Goal: Transaction & Acquisition: Purchase product/service

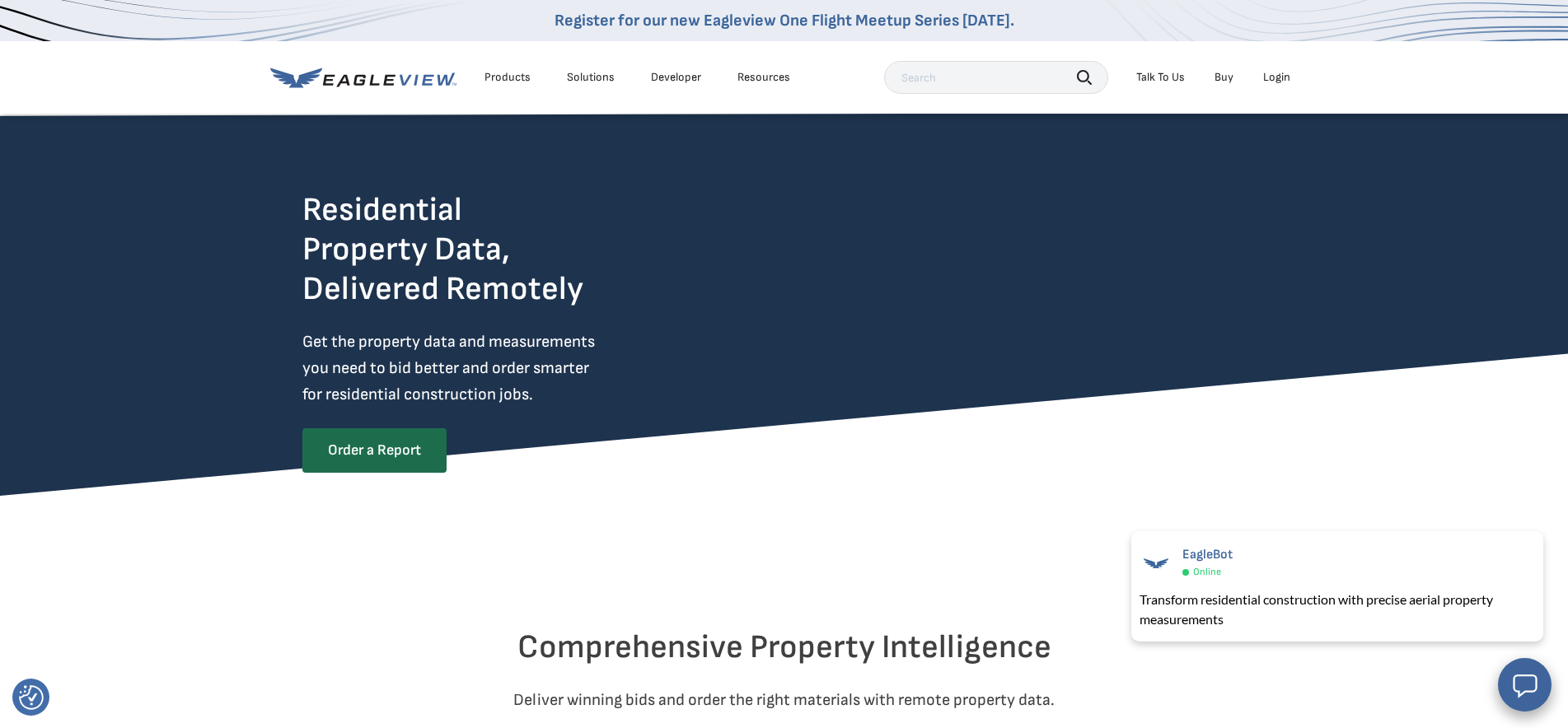
click at [499, 75] on div "Products" at bounding box center [507, 77] width 47 height 15
click at [368, 450] on link "Order a Report" at bounding box center [373, 450] width 142 height 43
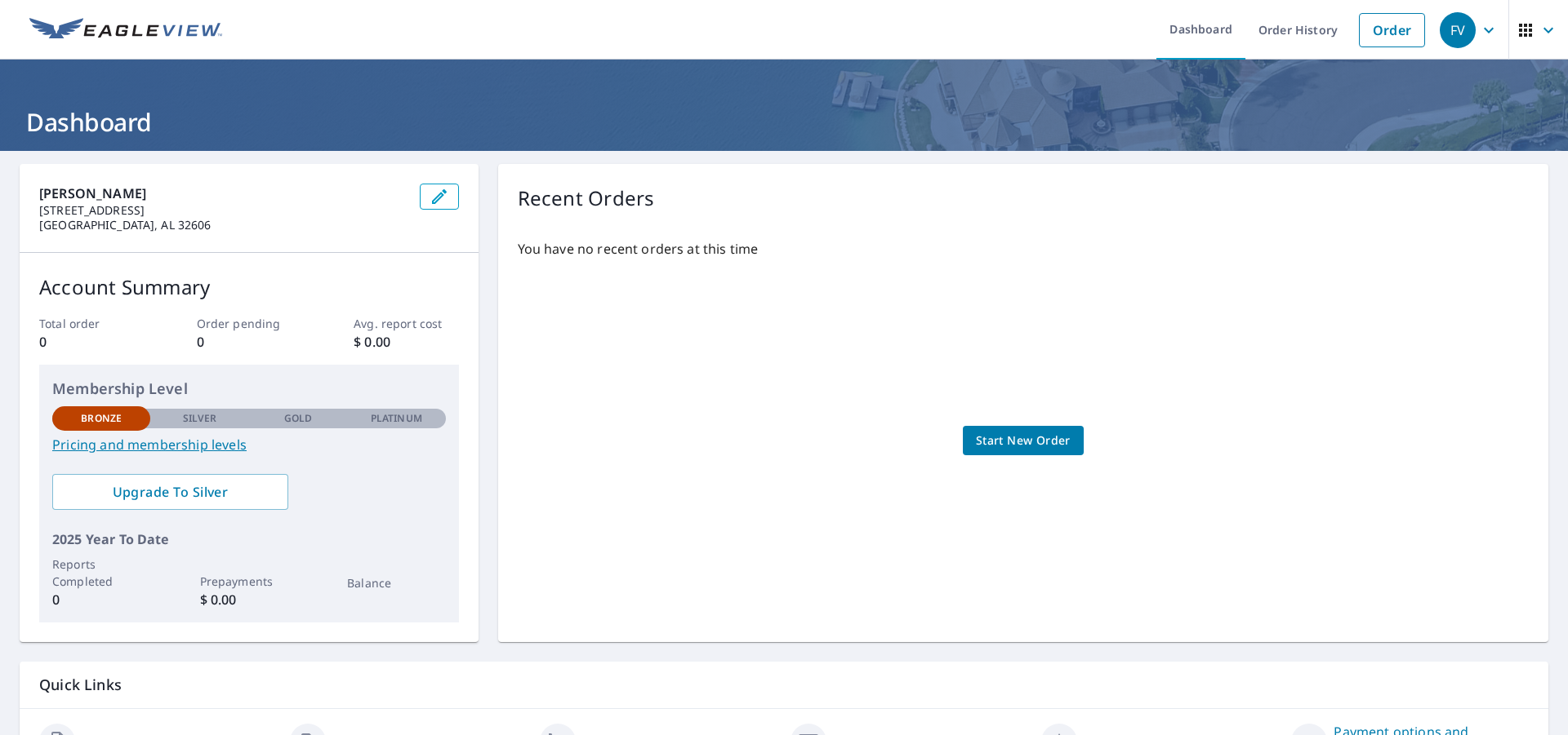
click at [201, 442] on link "Pricing and membership levels" at bounding box center [249, 444] width 393 height 20
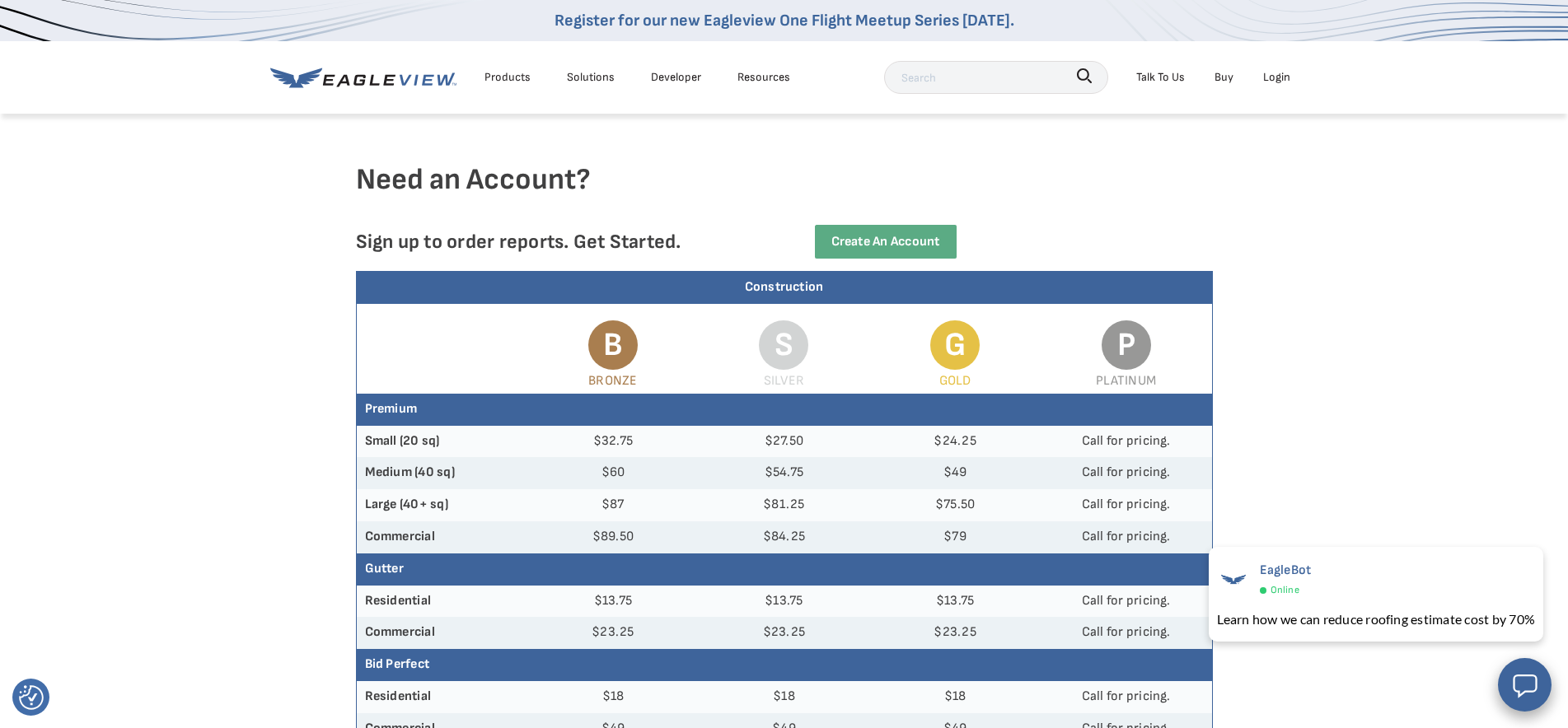
click at [510, 76] on div "Products" at bounding box center [507, 76] width 47 height 20
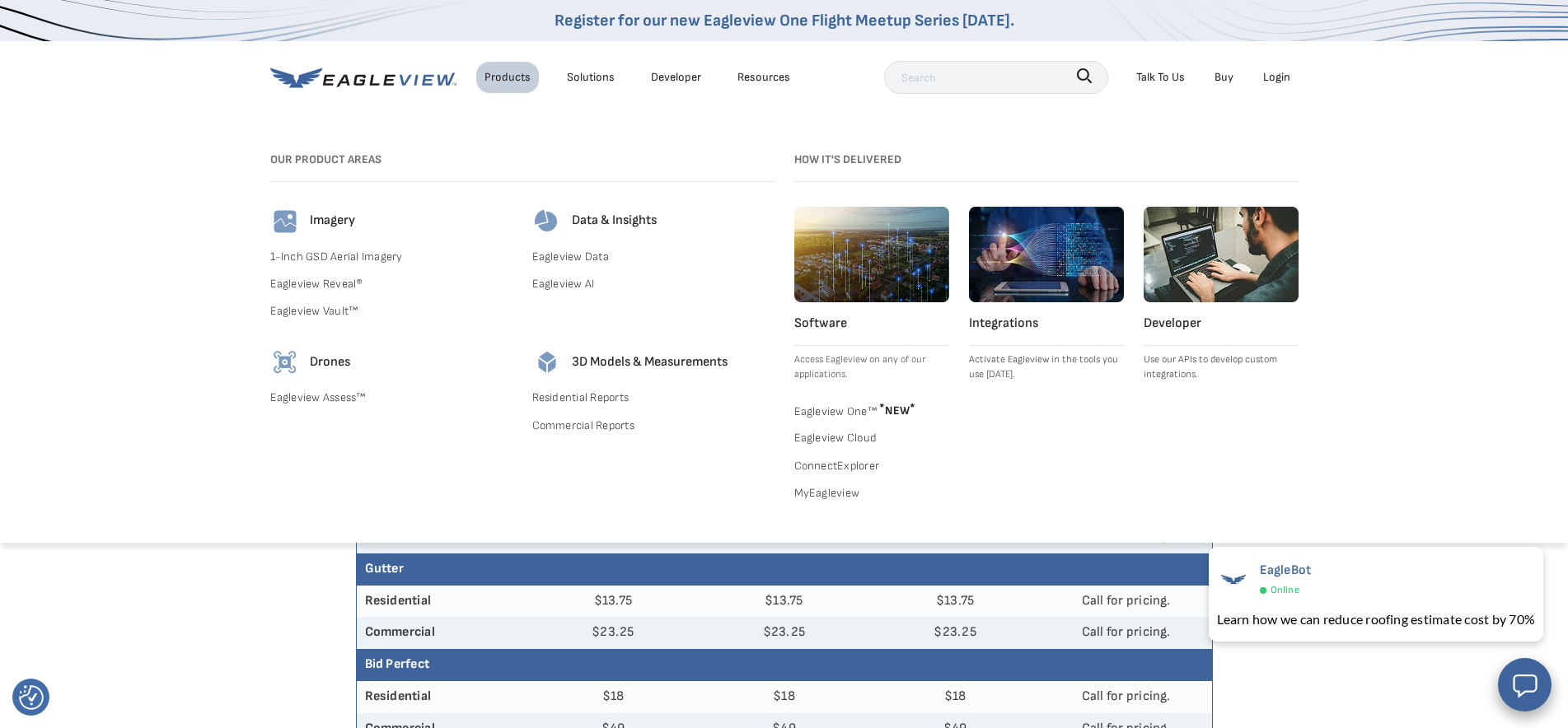
click at [591, 400] on link "Residential Reports" at bounding box center [653, 397] width 242 height 20
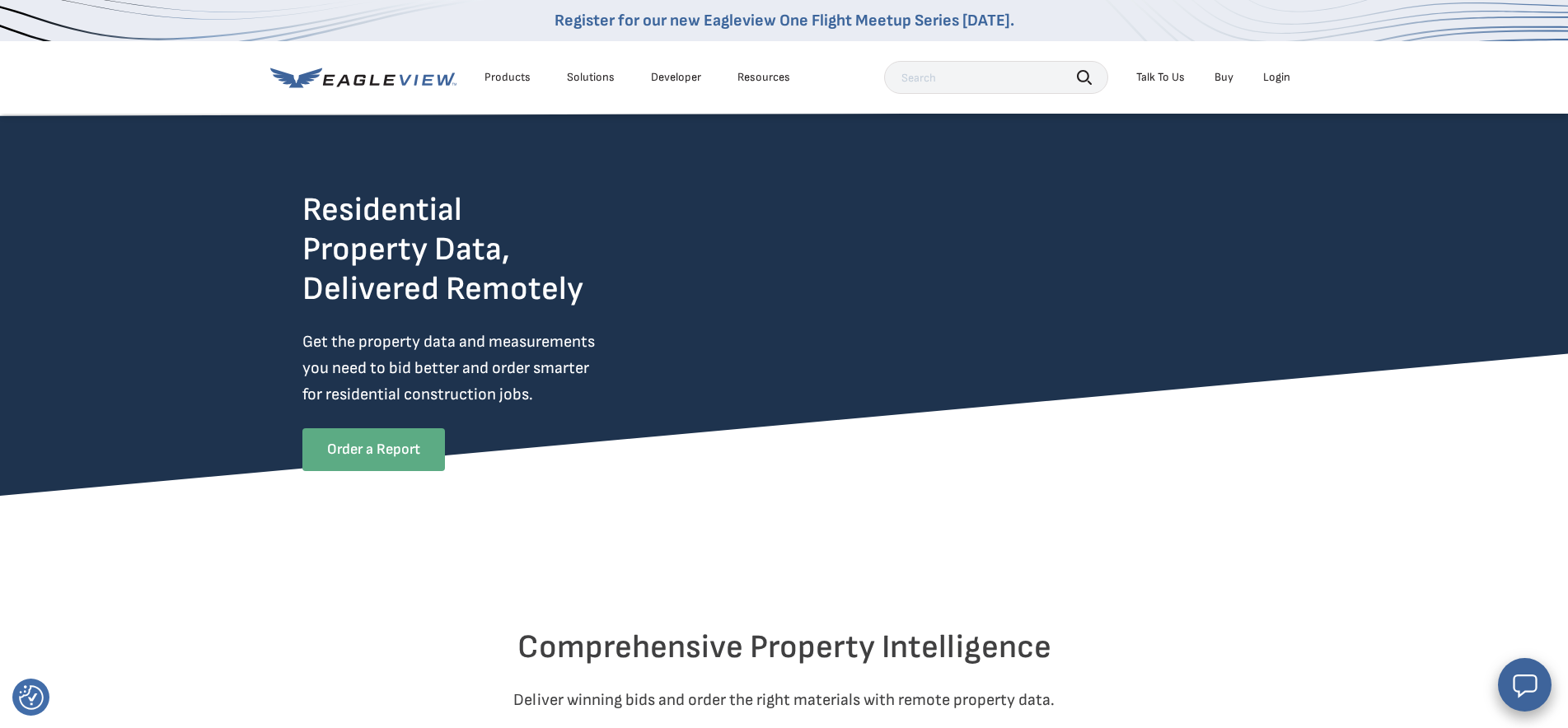
click at [373, 449] on link "Order a Report" at bounding box center [373, 450] width 142 height 43
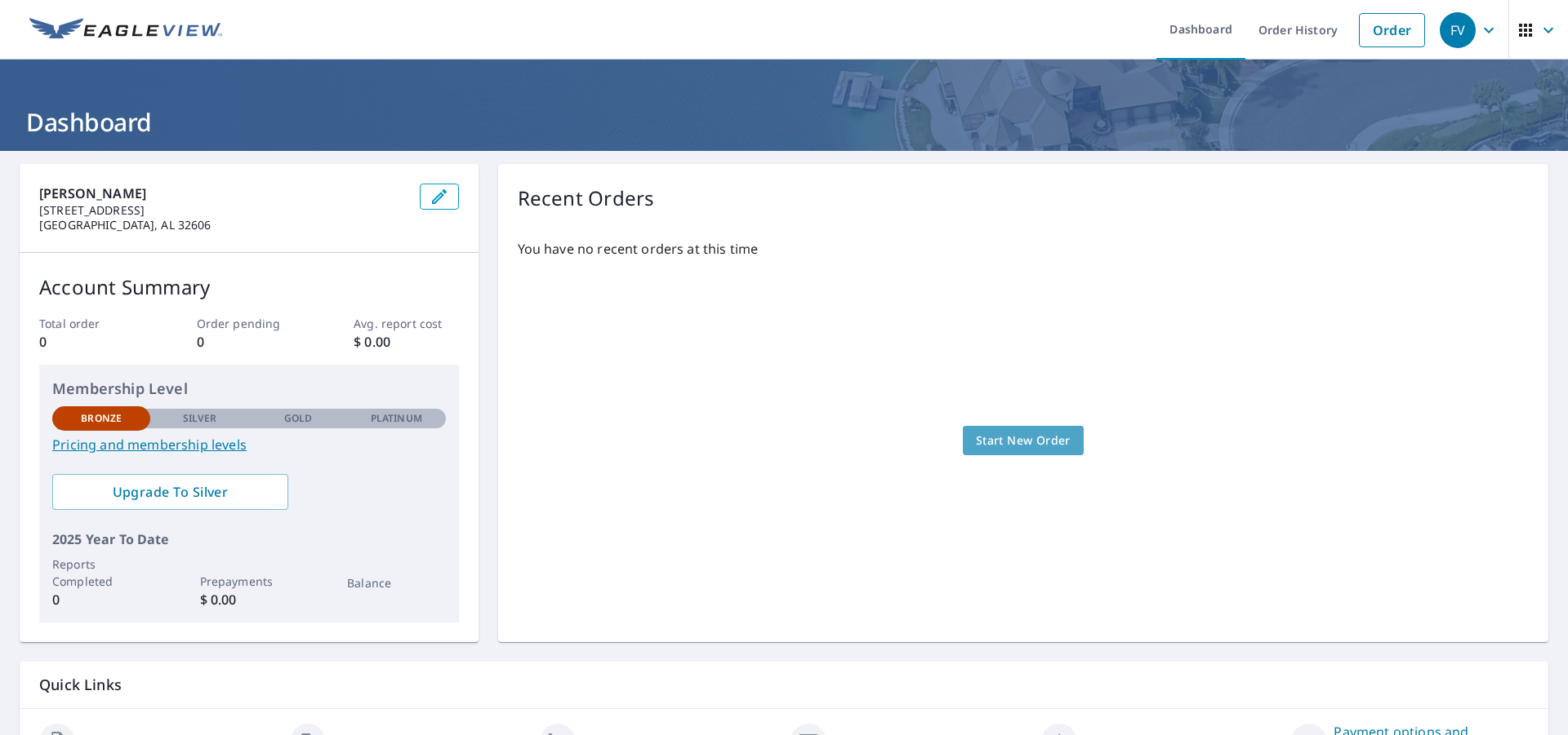
click at [1009, 440] on span "Start New Order" at bounding box center [1022, 440] width 95 height 20
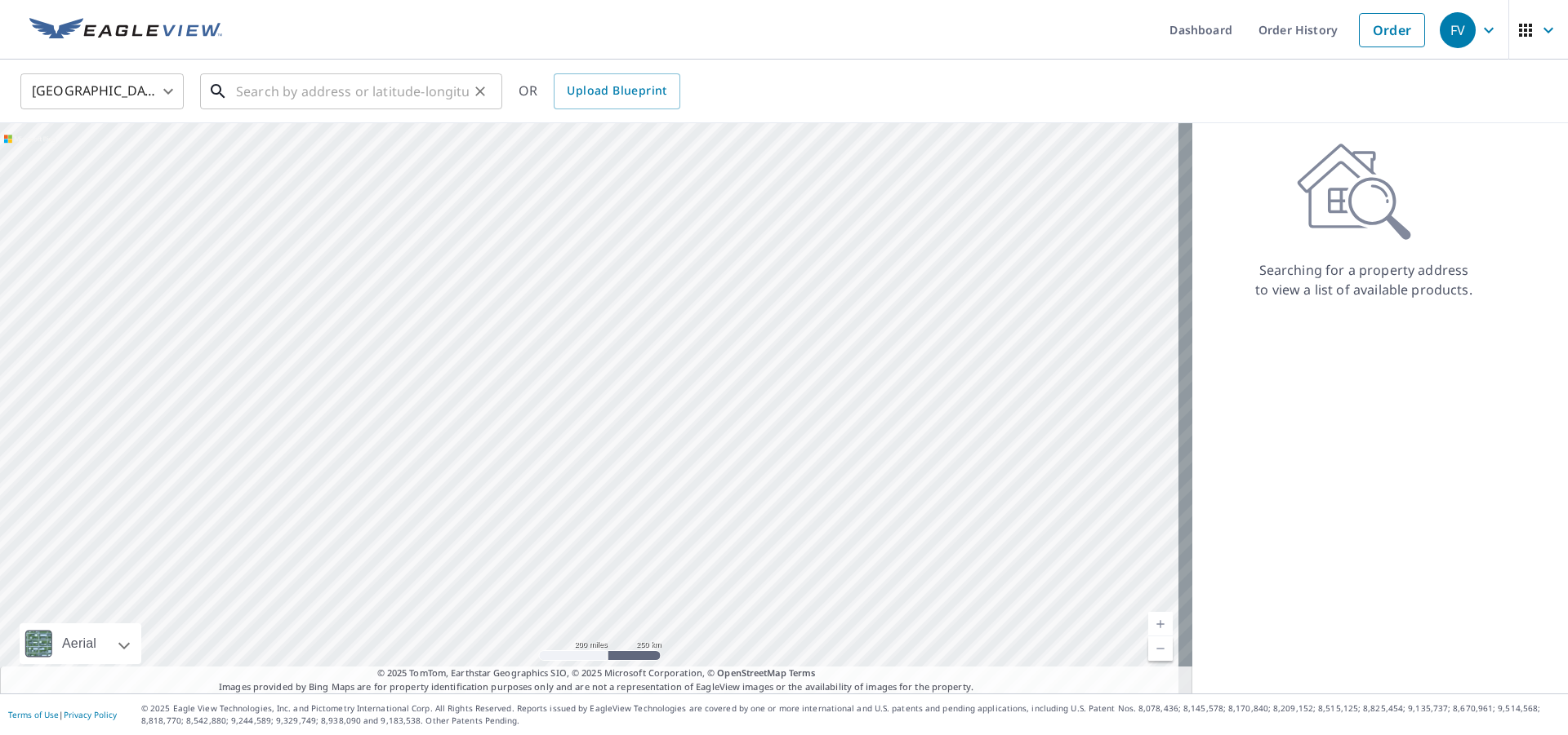
click at [298, 87] on input "text" at bounding box center [352, 91] width 232 height 46
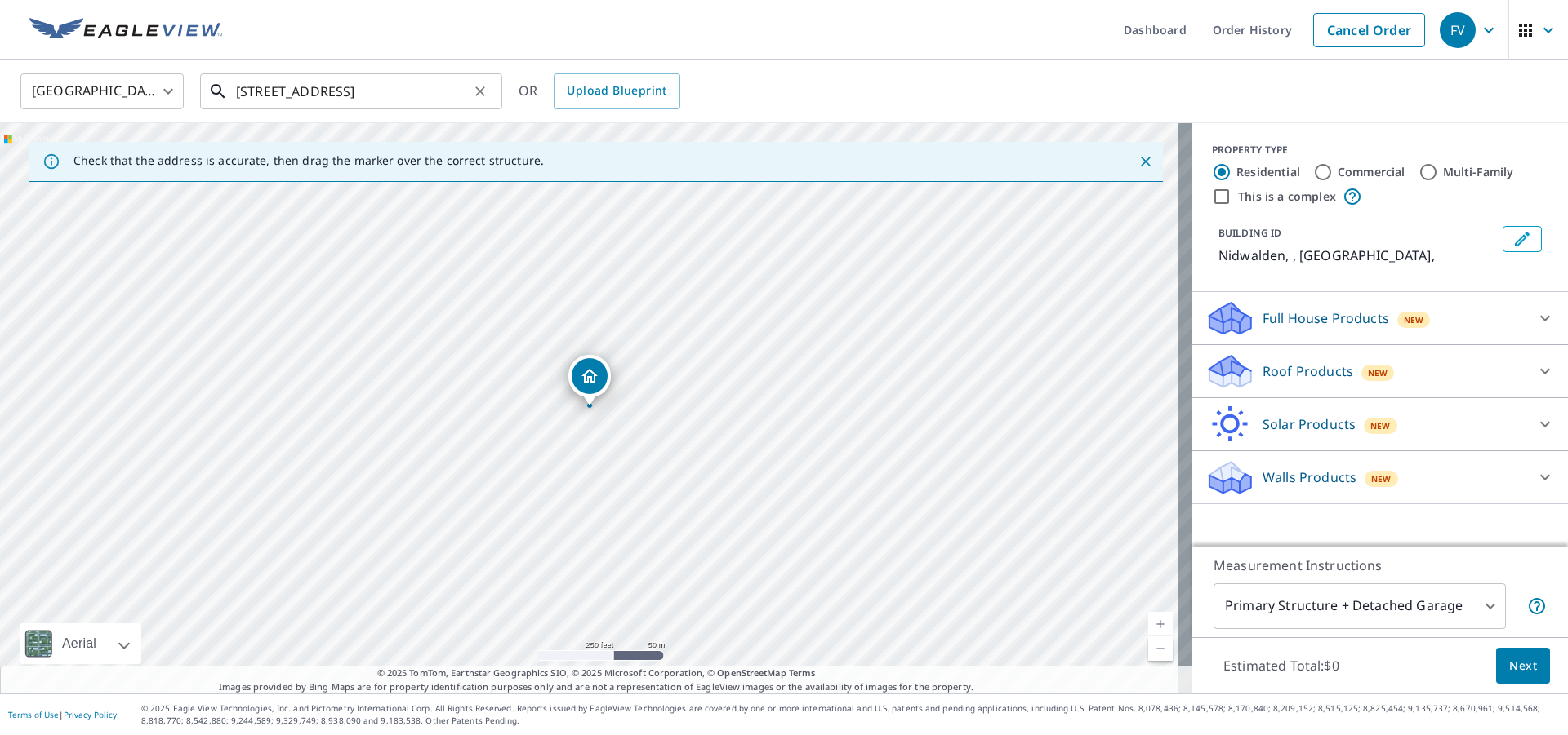
click at [394, 92] on input "2104 NW102nd Way" at bounding box center [352, 91] width 232 height 46
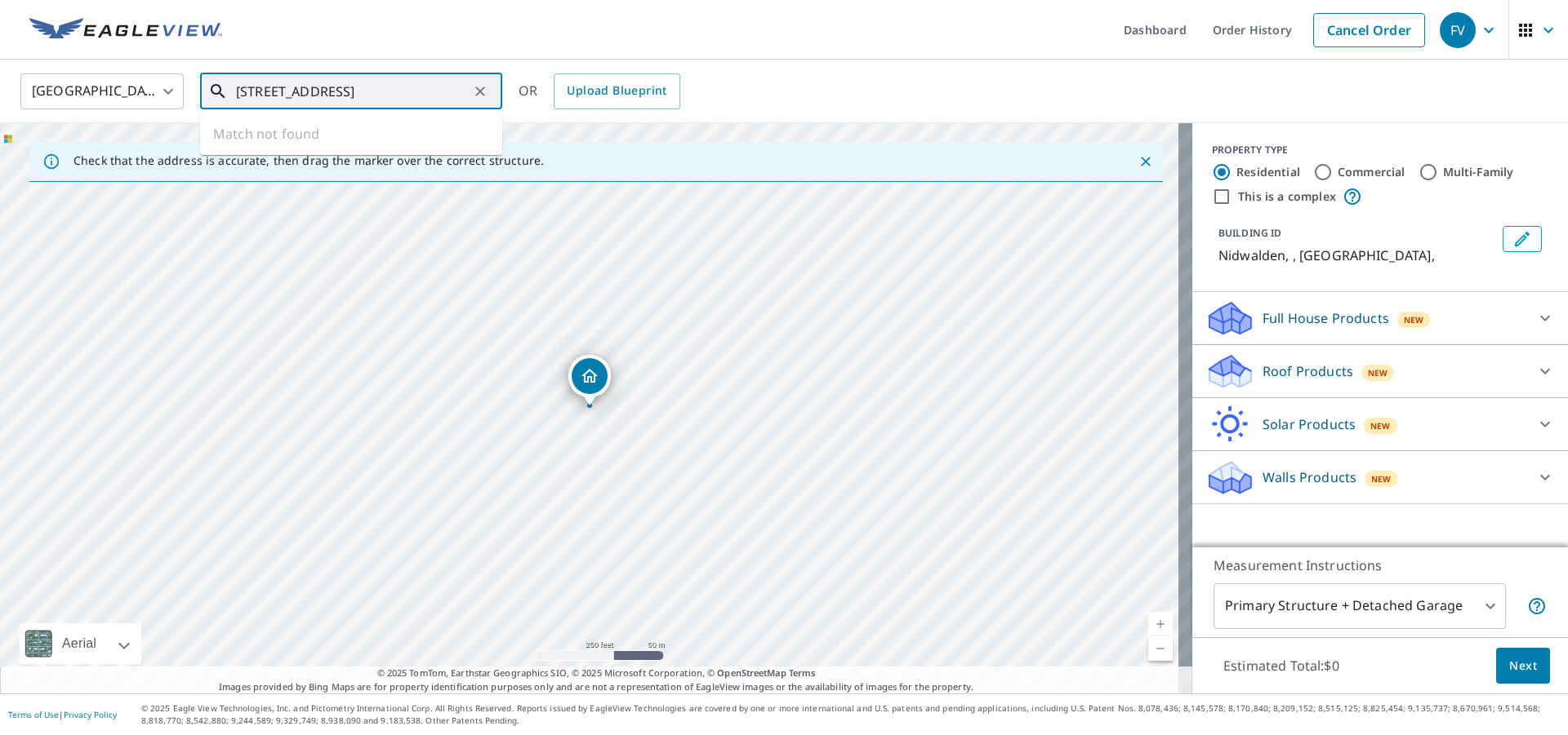
scroll to position [0, 14]
type input "2104 NW102nd Way Gainesville, Florida"
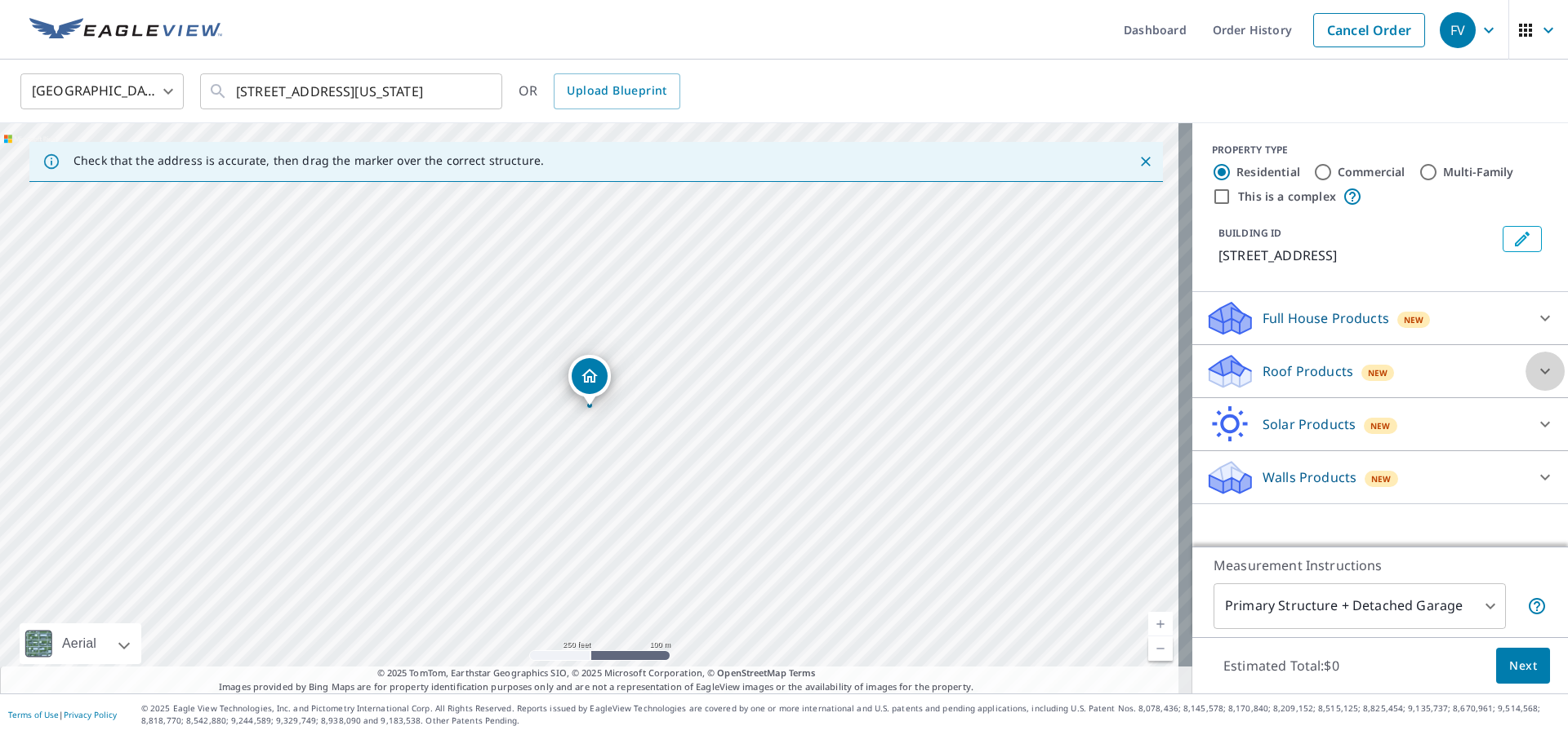
click at [1535, 371] on icon at bounding box center [1545, 371] width 20 height 20
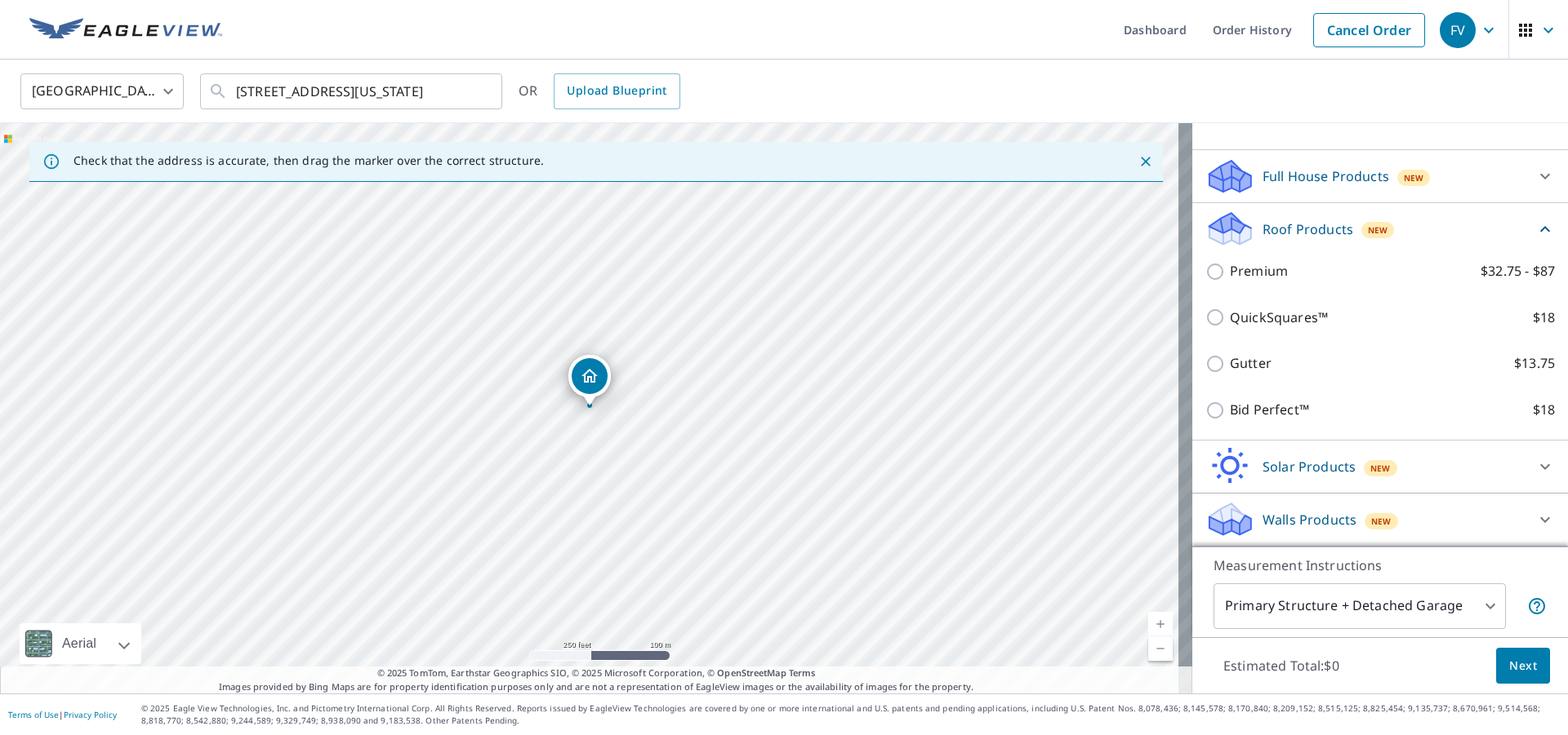
scroll to position [164, 0]
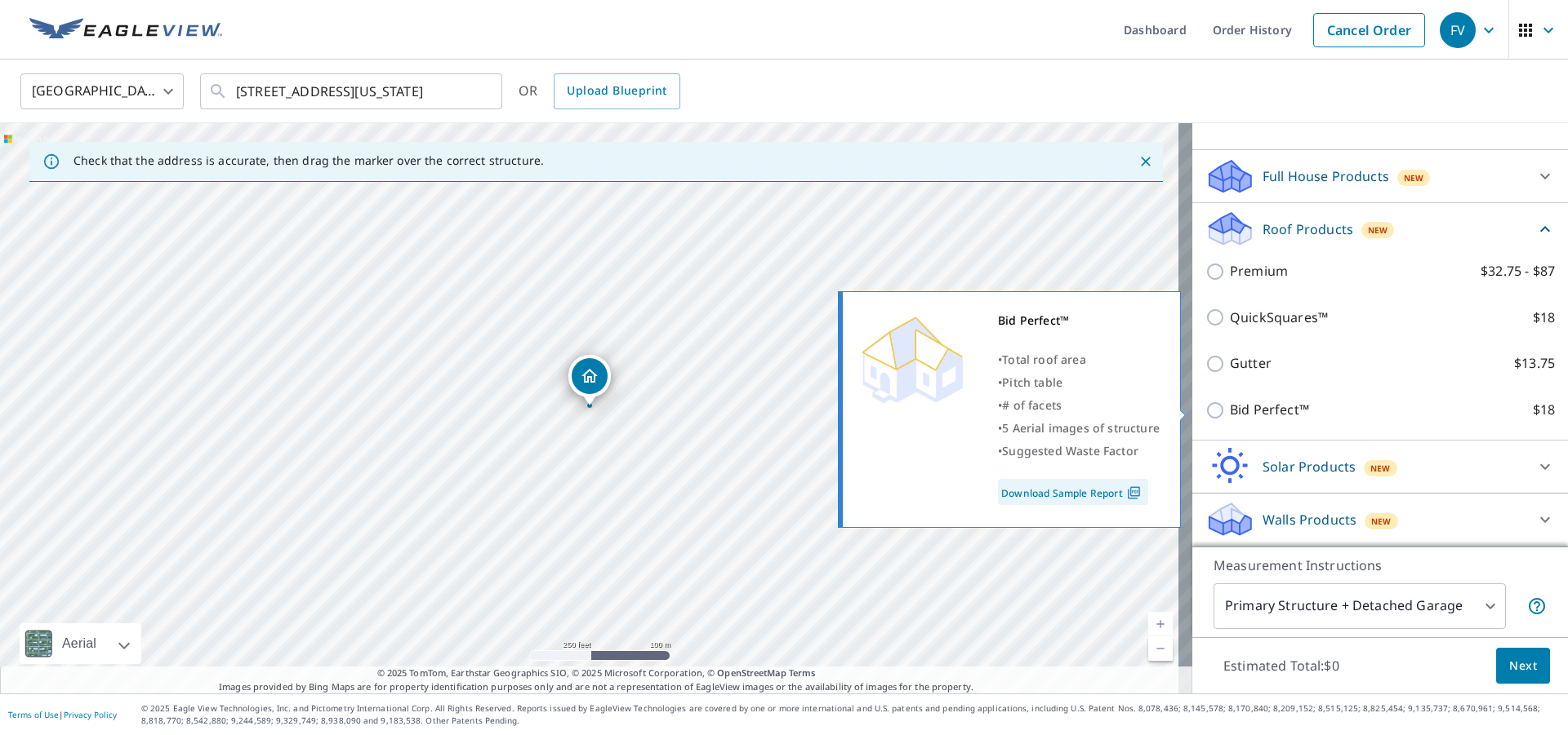
click at [1205, 411] on input "Bid Perfect™ $18" at bounding box center [1217, 411] width 24 height 20
checkbox input "true"
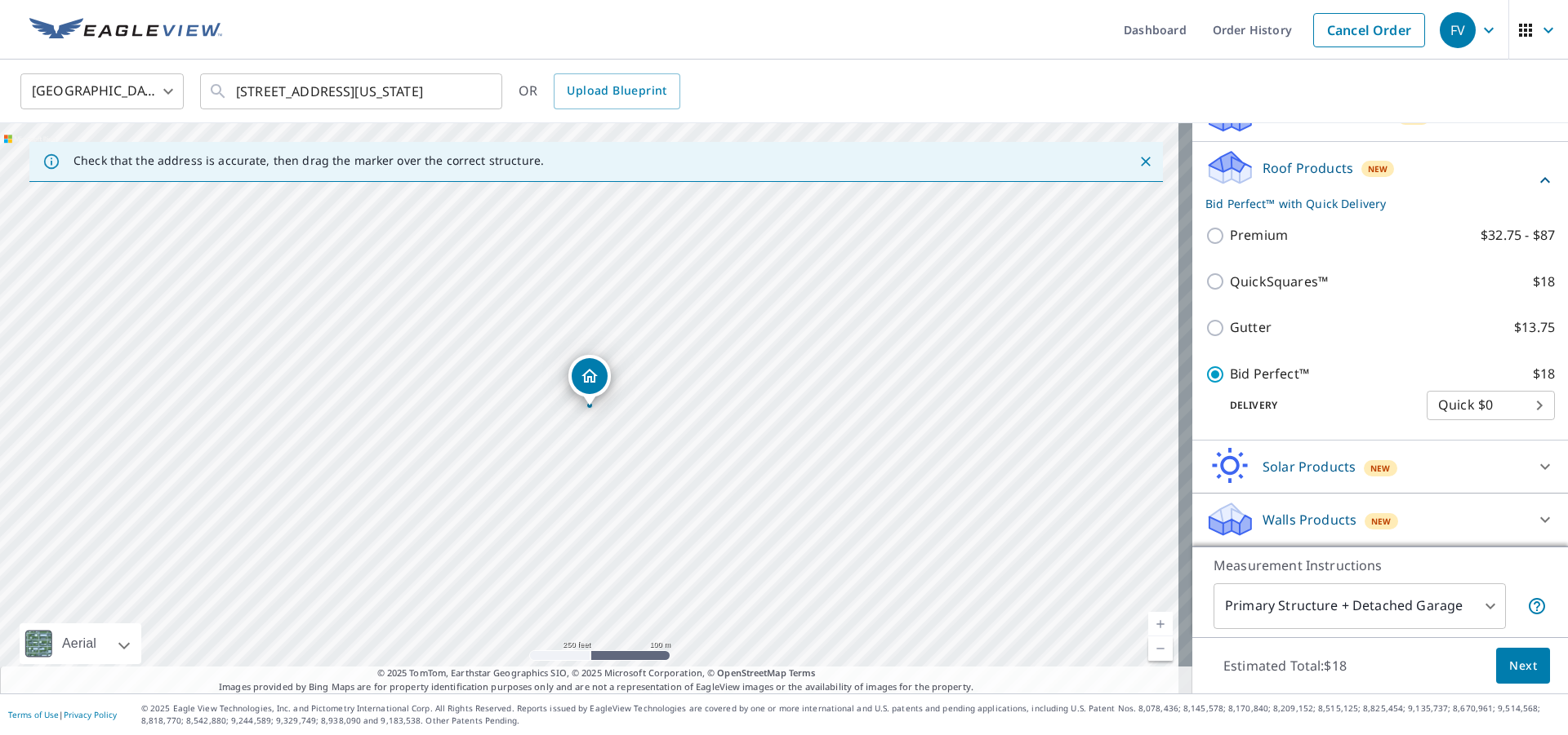
scroll to position [224, 0]
click at [1535, 522] on icon at bounding box center [1545, 519] width 20 height 20
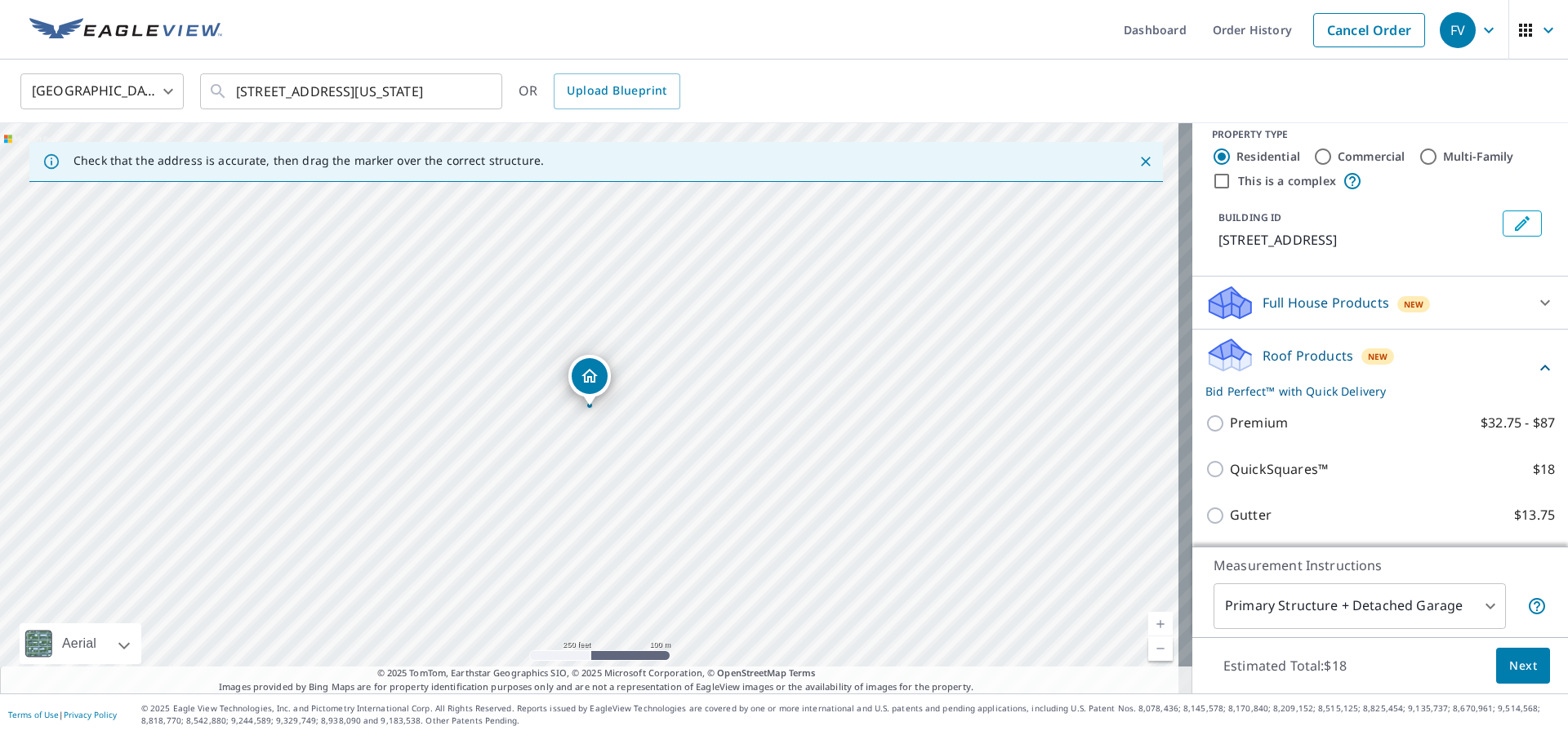
scroll to position [0, 0]
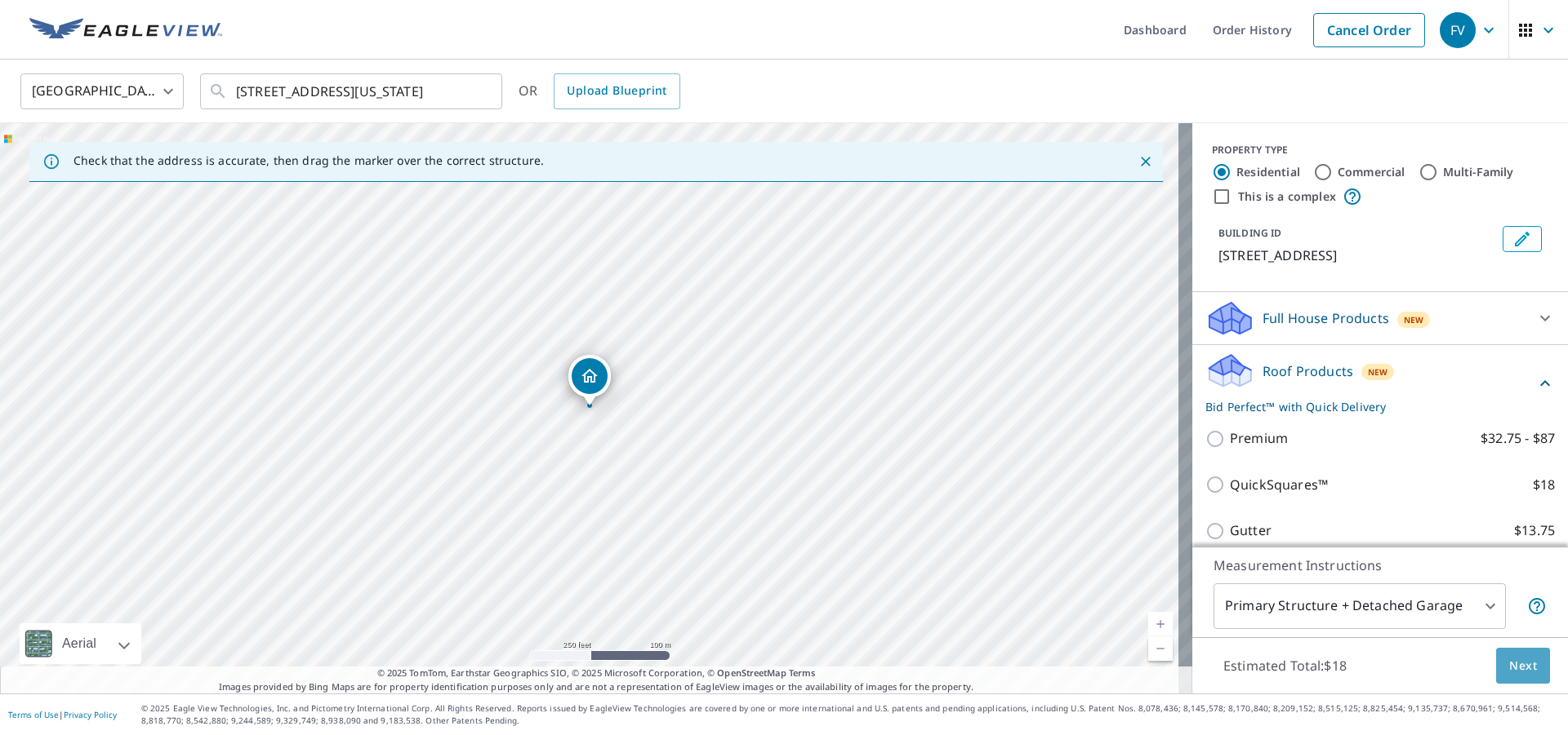
click at [1515, 665] on span "Next" at bounding box center [1523, 665] width 28 height 20
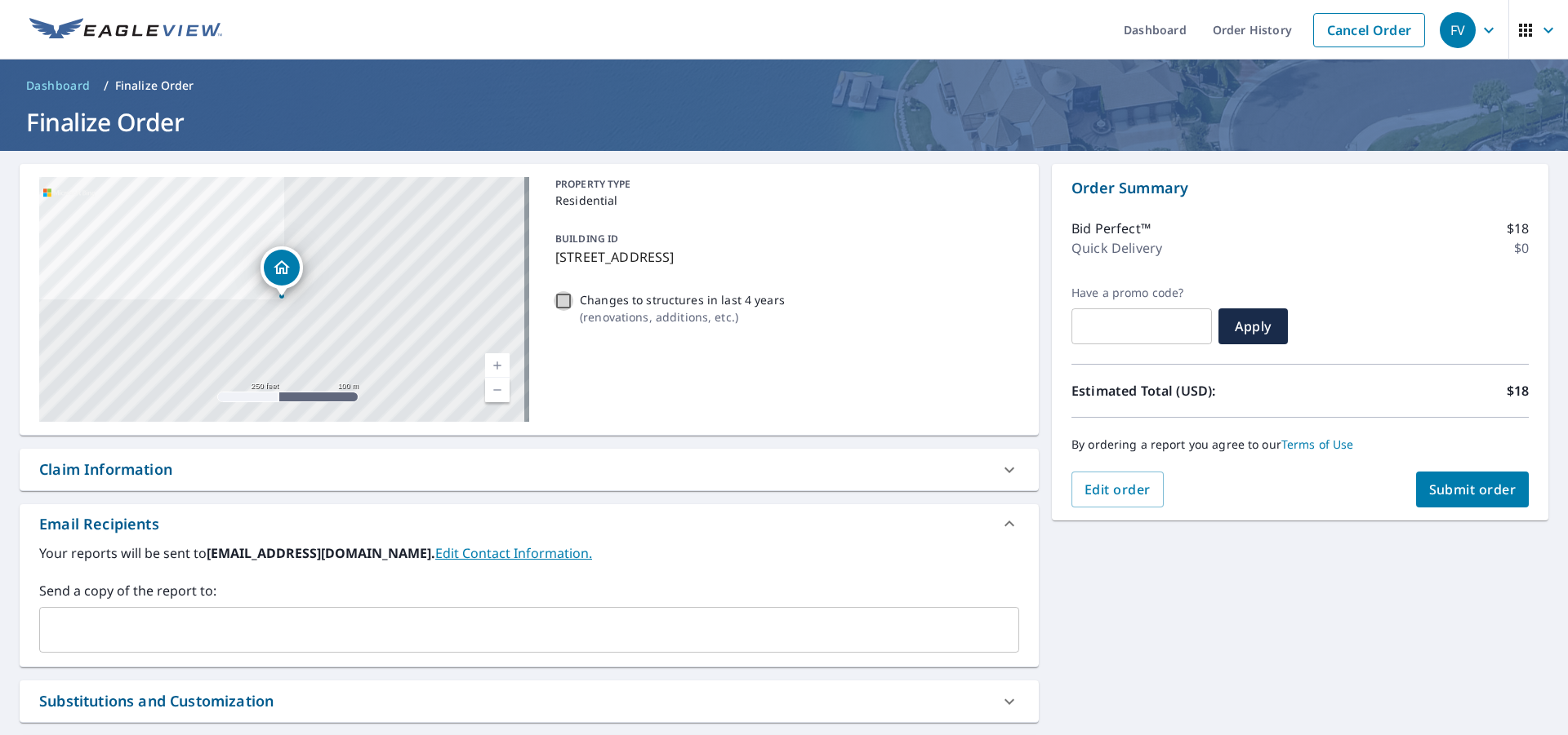
click at [559, 297] on input "Changes to structures in last 4 years ( renovations, additions, etc. )" at bounding box center [563, 301] width 20 height 20
checkbox input "true"
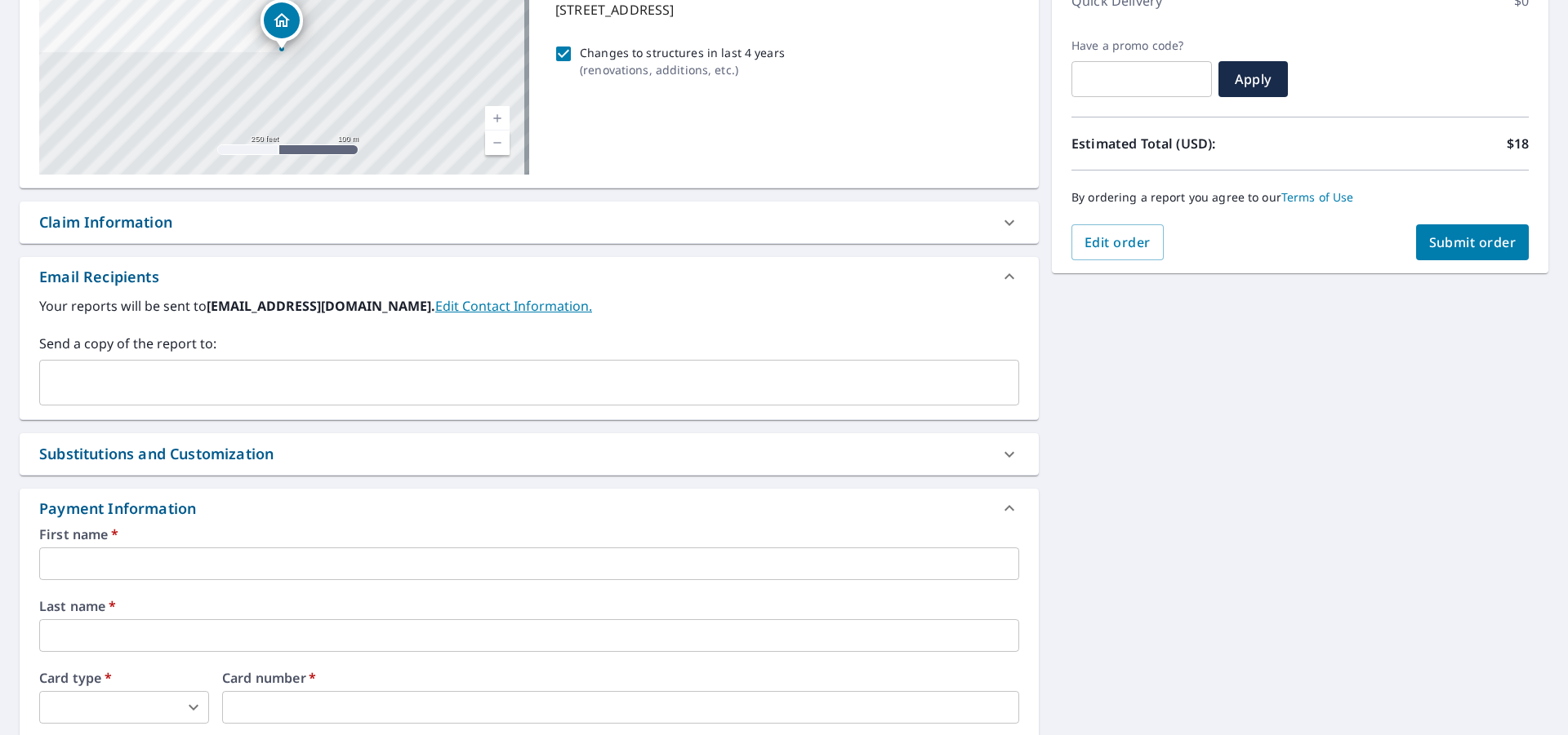
scroll to position [287, 0]
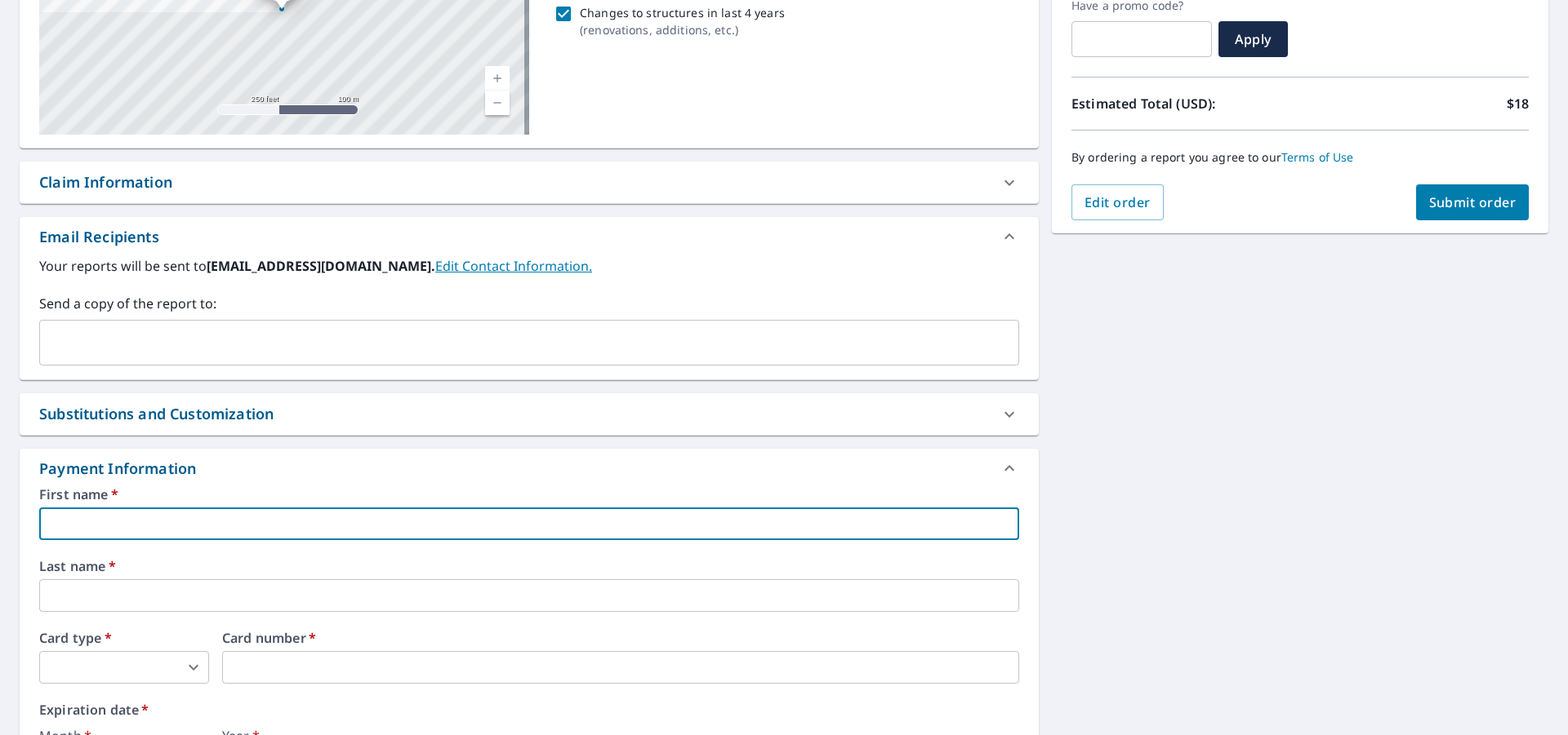
click at [654, 529] on input "text" at bounding box center [529, 525] width 980 height 33
type input "Fred"
click at [588, 599] on input "text" at bounding box center [529, 596] width 980 height 33
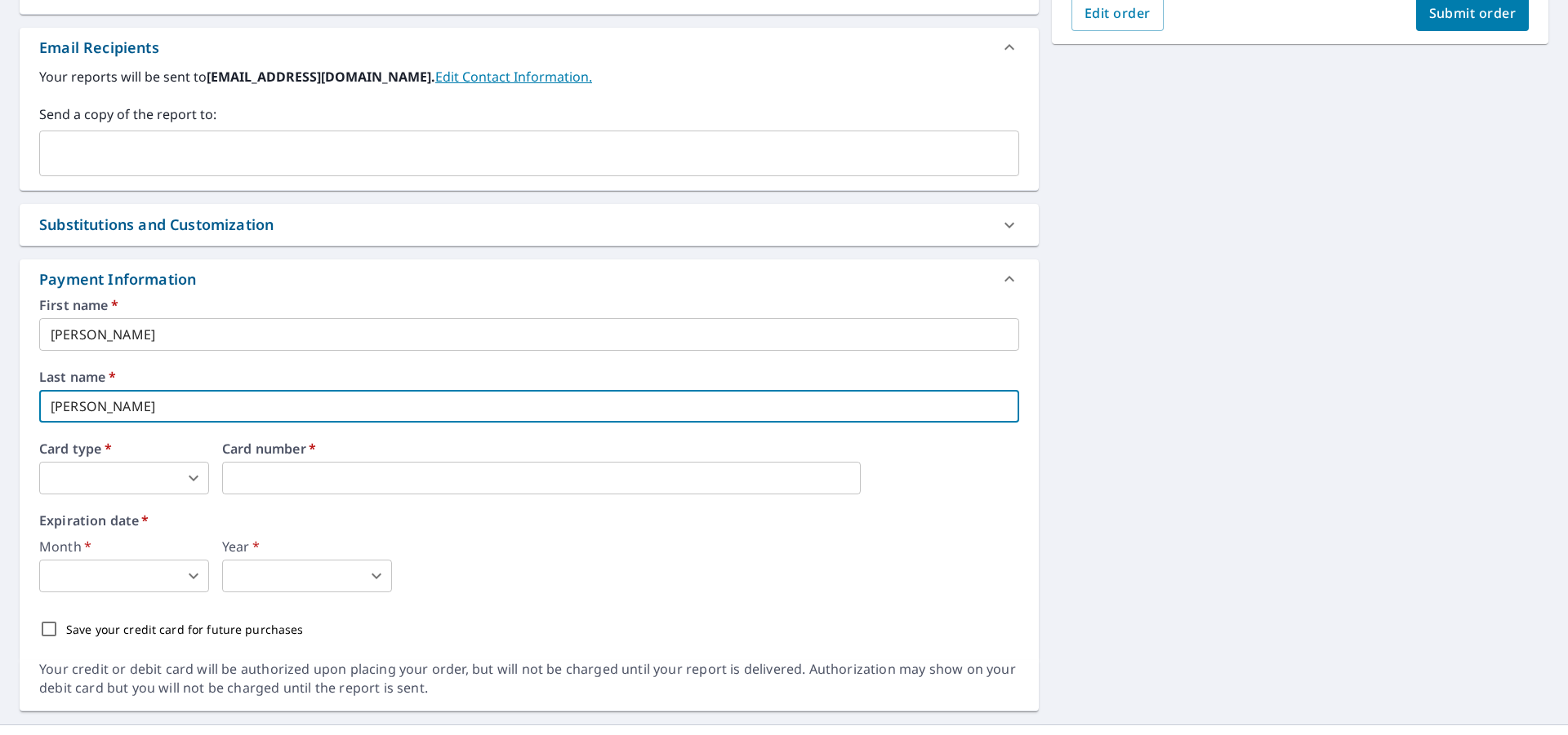
scroll to position [508, 0]
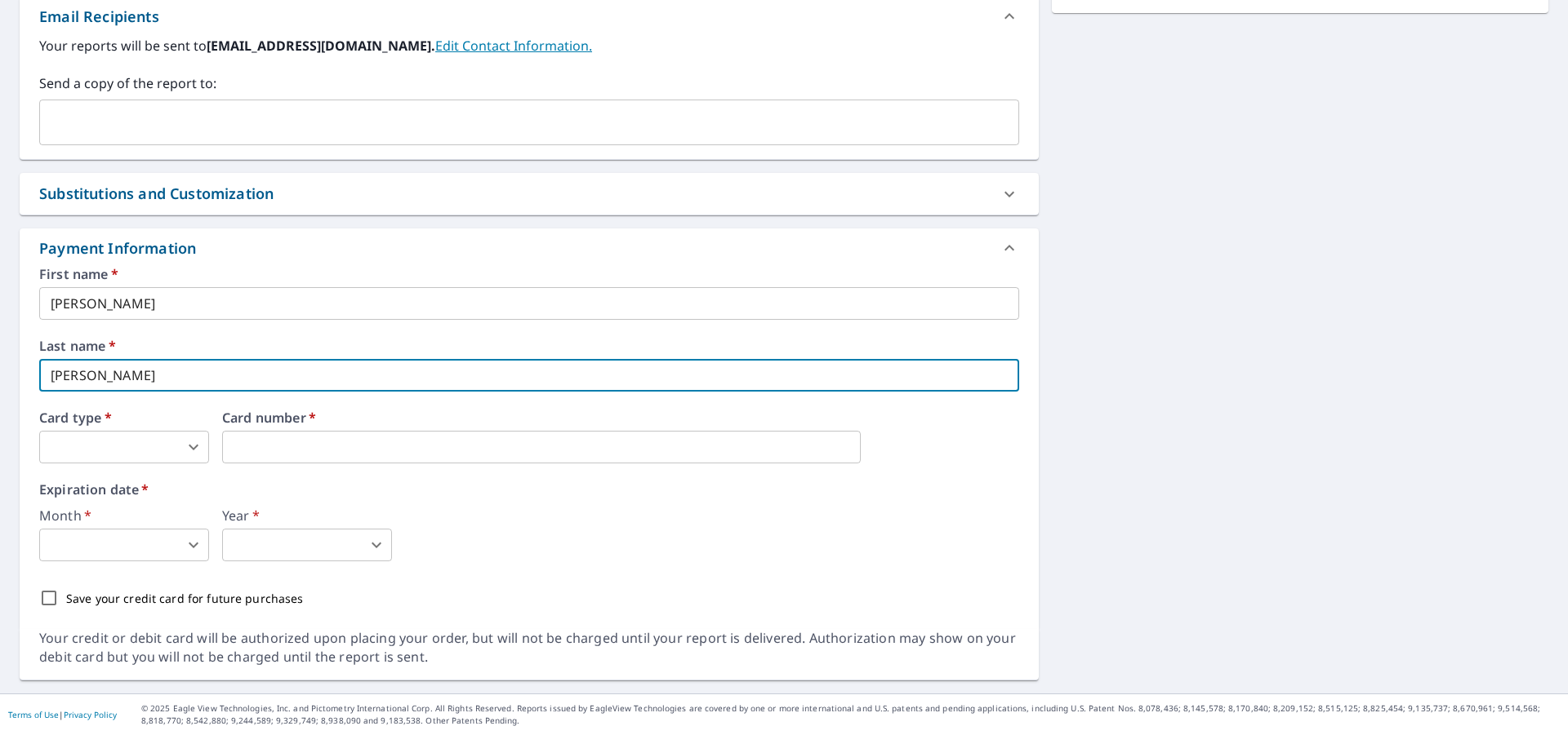
type input "Vyverberg"
click at [195, 447] on body "FV FV Dashboard Order History Cancel Order FV Dashboard / Finalize Order Finali…" at bounding box center [784, 367] width 1568 height 735
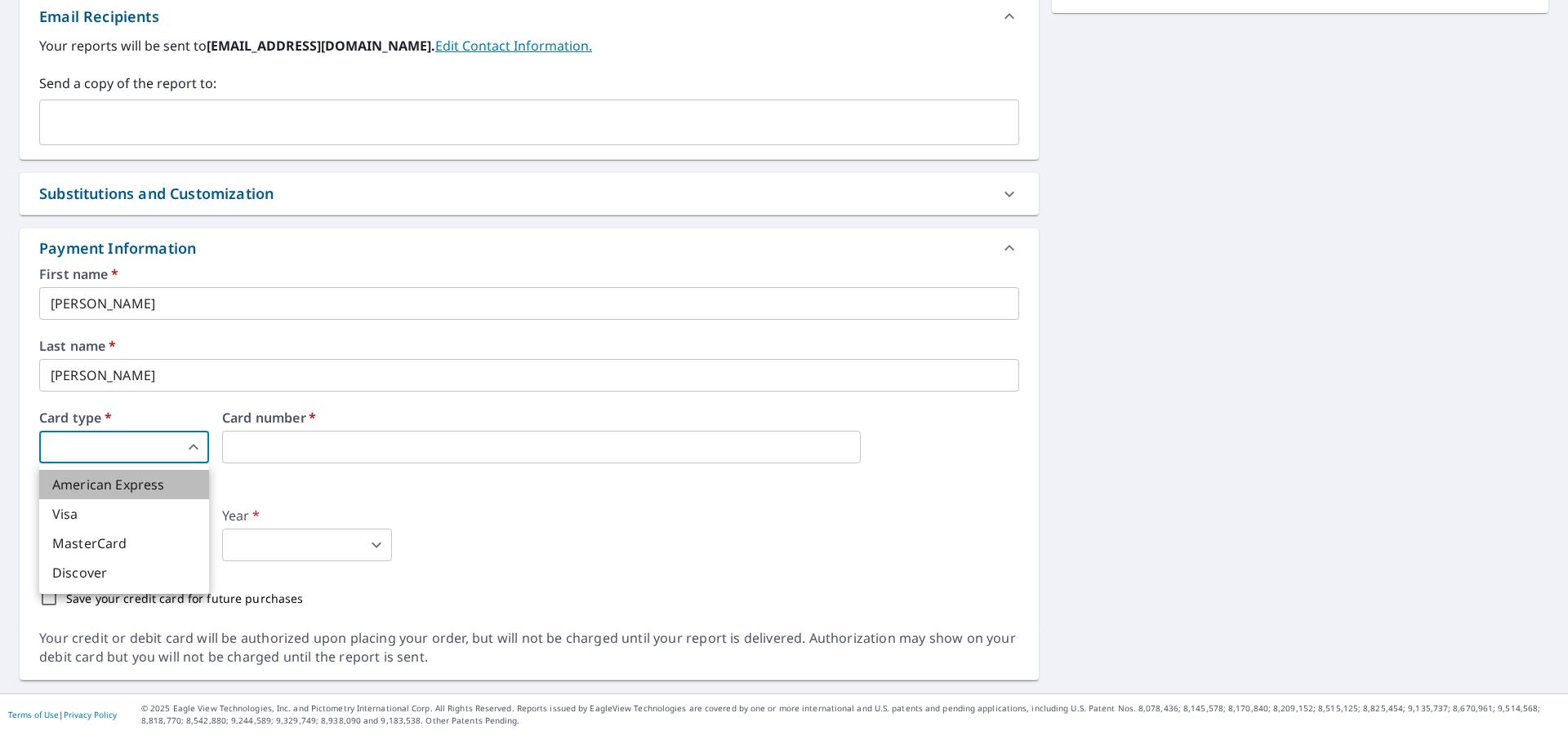
drag, startPoint x: 178, startPoint y: 486, endPoint x: 182, endPoint y: 477, distance: 9.8
click at [178, 485] on li "American Express" at bounding box center [124, 484] width 170 height 30
type input "1"
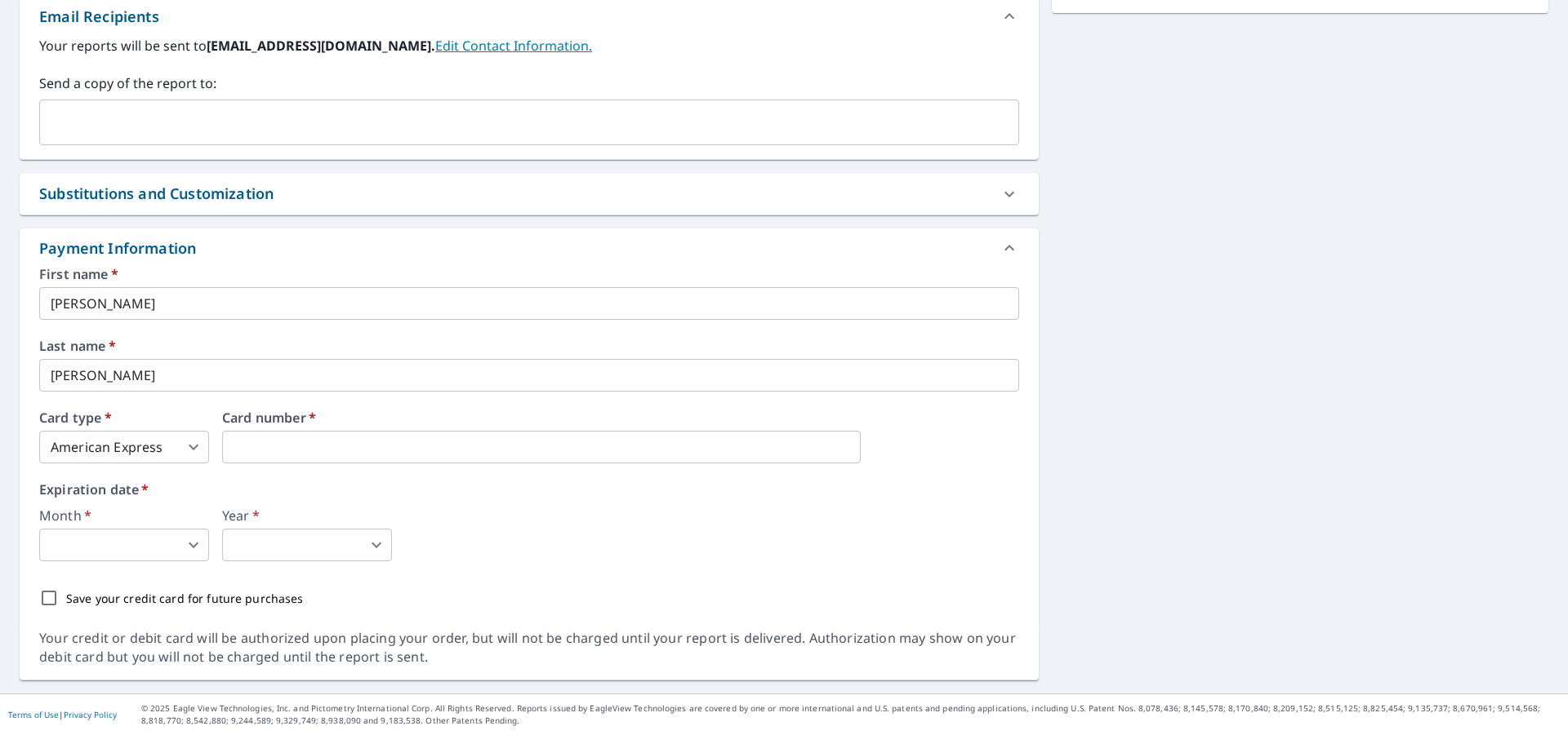
click at [928, 497] on div "Expiration date   * Month   * ​ 0 ​ Year   * ​ 0 ​" at bounding box center [529, 523] width 980 height 78
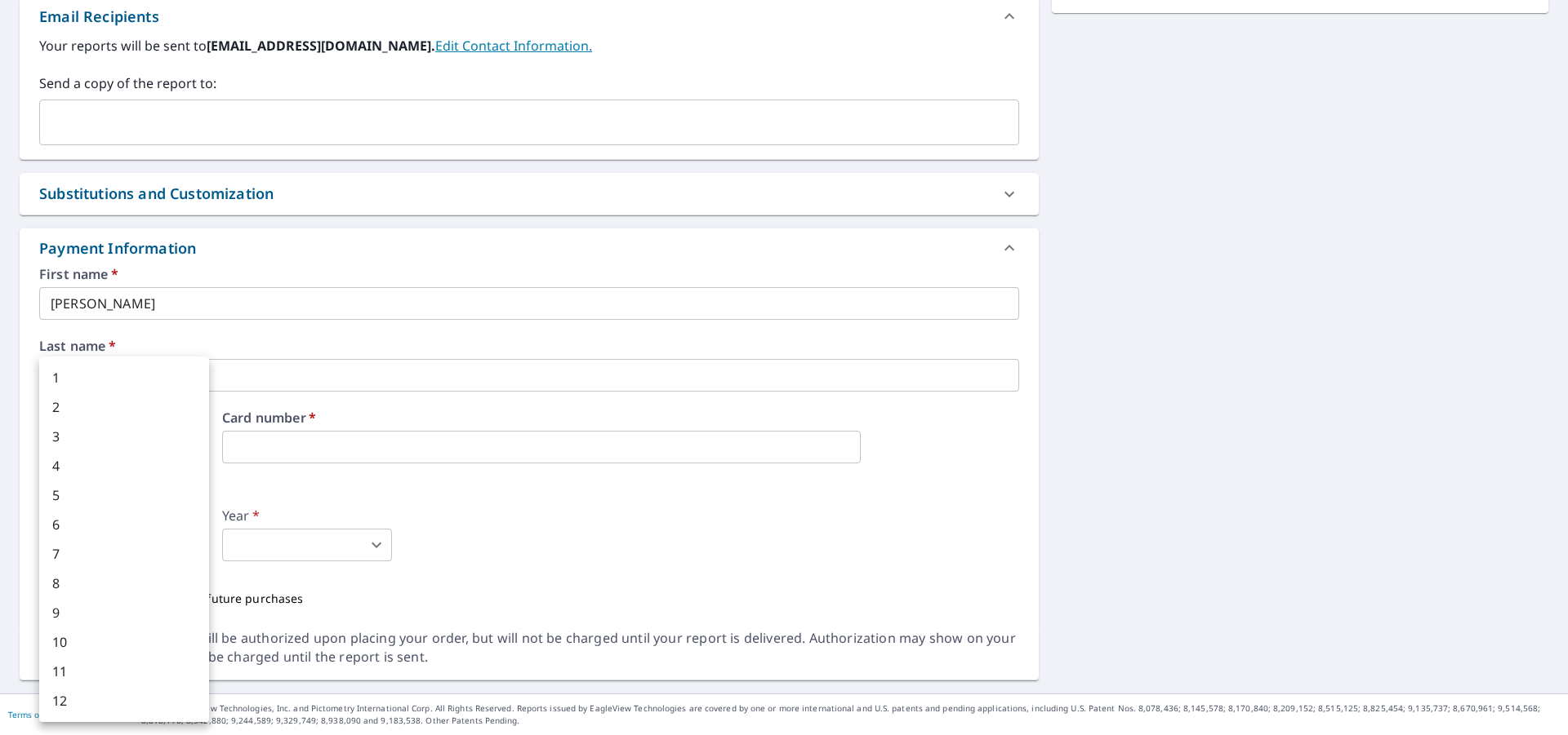
click at [189, 546] on body "FV FV Dashboard Order History Cancel Order FV Dashboard / Finalize Order Finali…" at bounding box center [784, 367] width 1568 height 735
click at [89, 615] on li "9" at bounding box center [124, 613] width 170 height 30
type input "9"
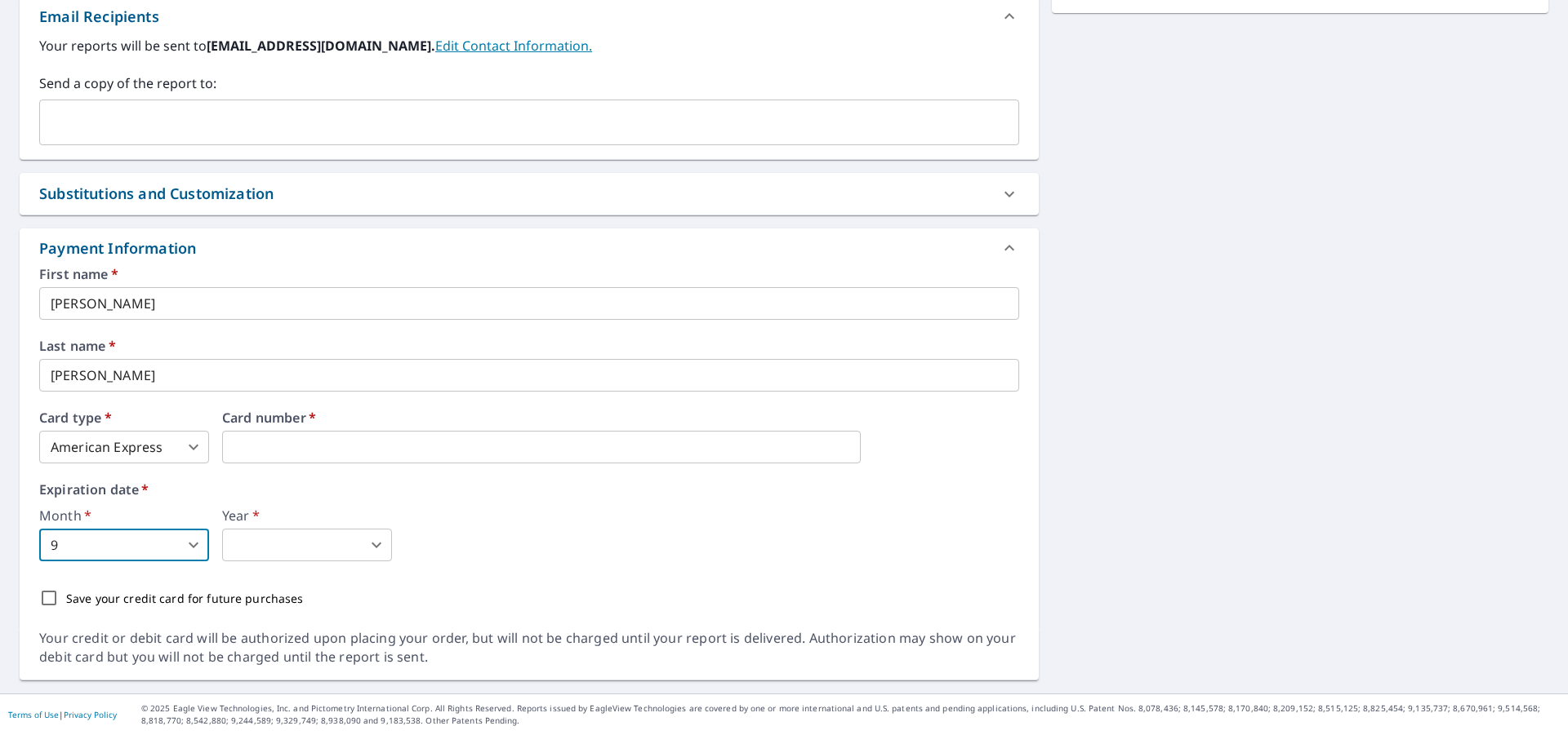
click at [377, 546] on body "FV FV Dashboard Order History Cancel Order FV Dashboard / Finalize Order Finali…" at bounding box center [784, 367] width 1568 height 735
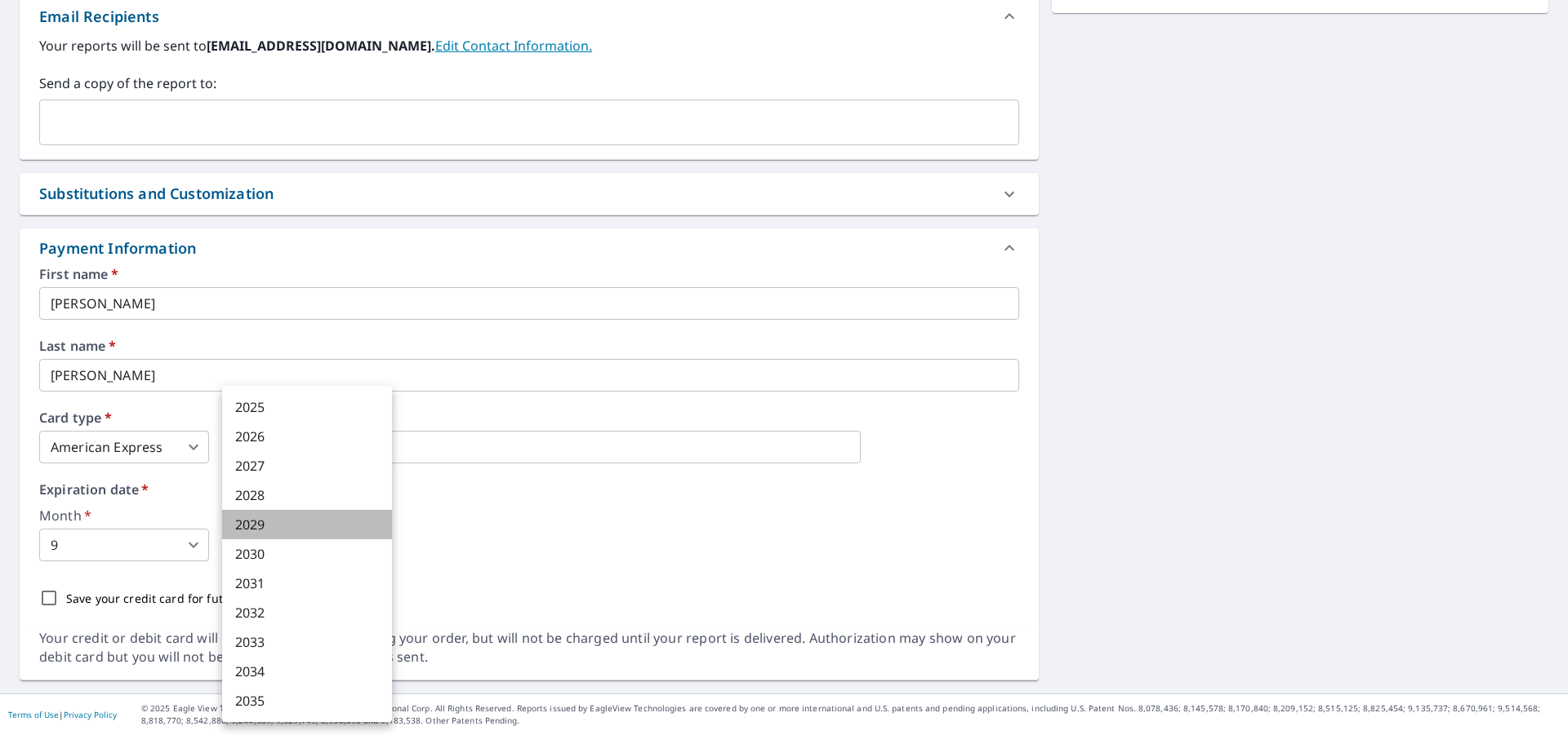
click at [296, 521] on li "2029" at bounding box center [306, 525] width 170 height 30
type input "2029"
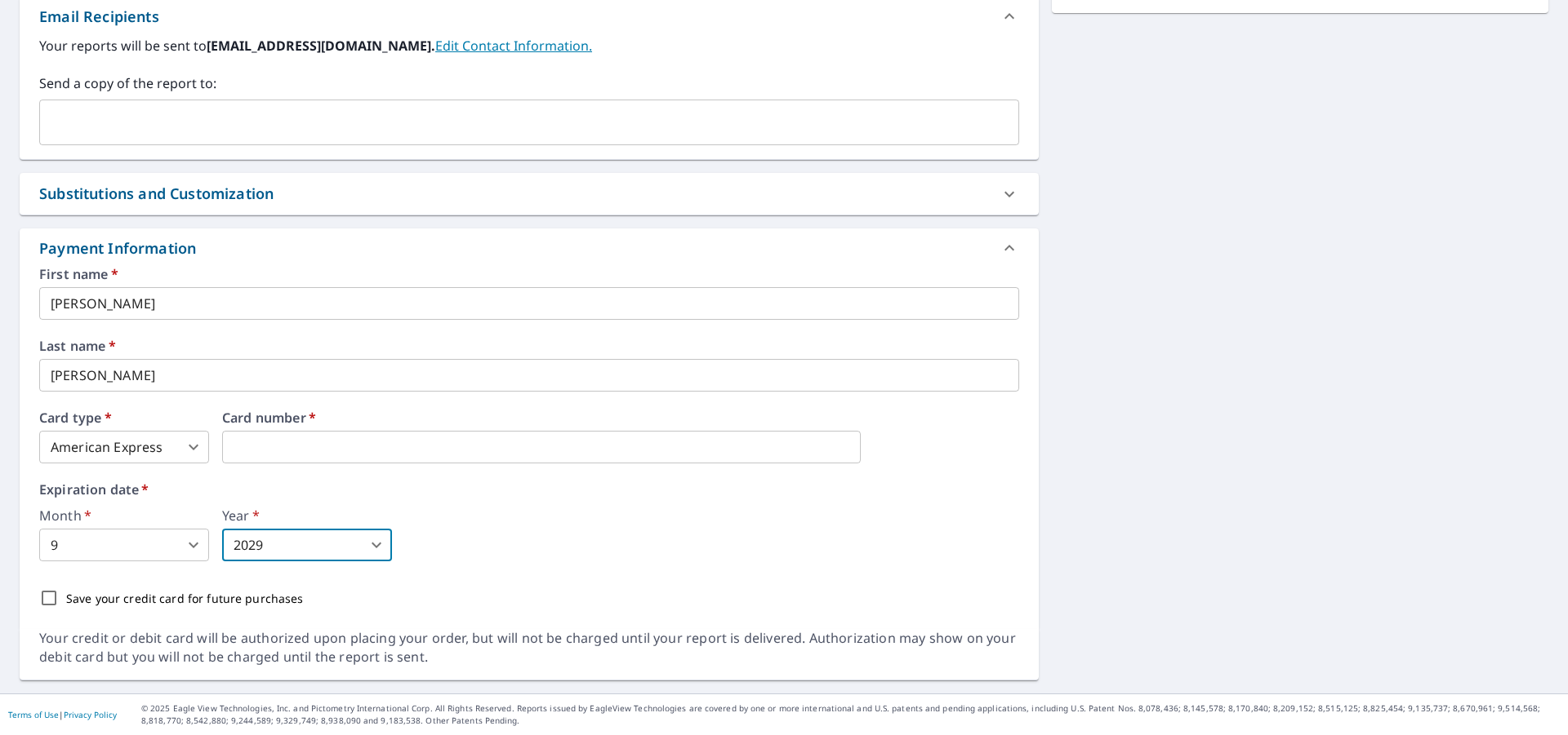
click at [1191, 501] on div "2104 NW 102nd Way Gainesville, FL 32606 Aerial Road A standard road map Aerial …" at bounding box center [784, 169] width 1568 height 1051
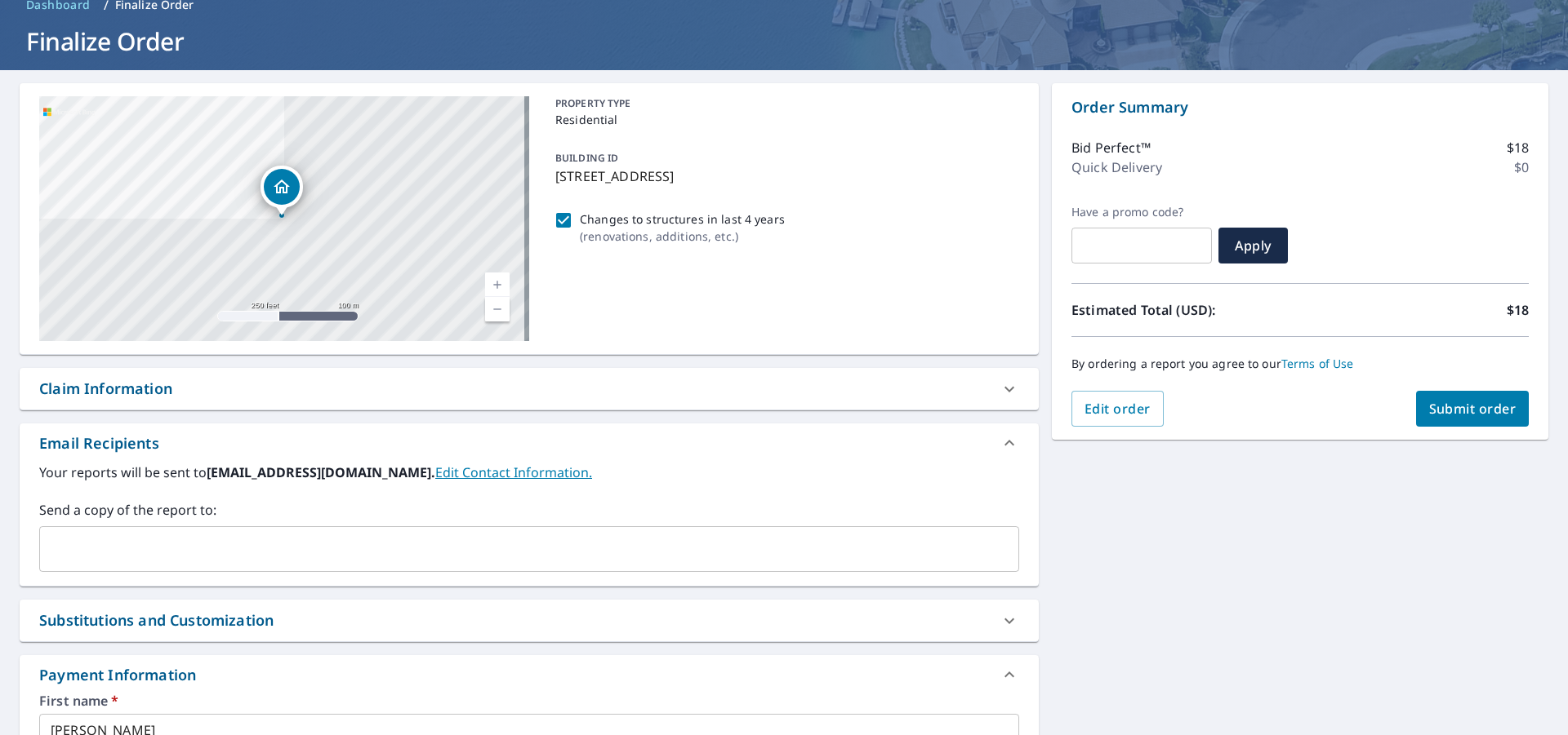
scroll to position [88, 0]
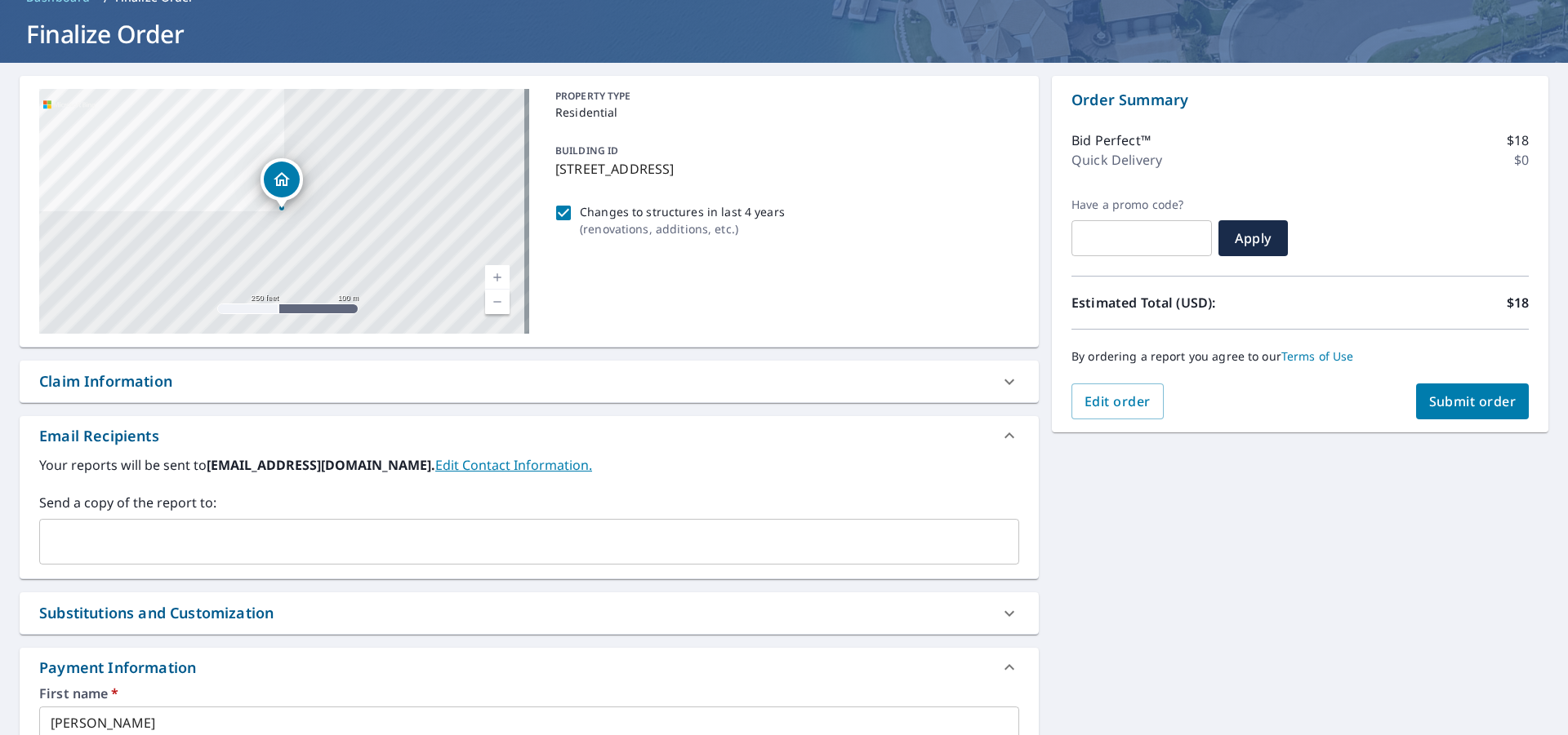
click at [1455, 400] on span "Submit order" at bounding box center [1472, 401] width 87 height 18
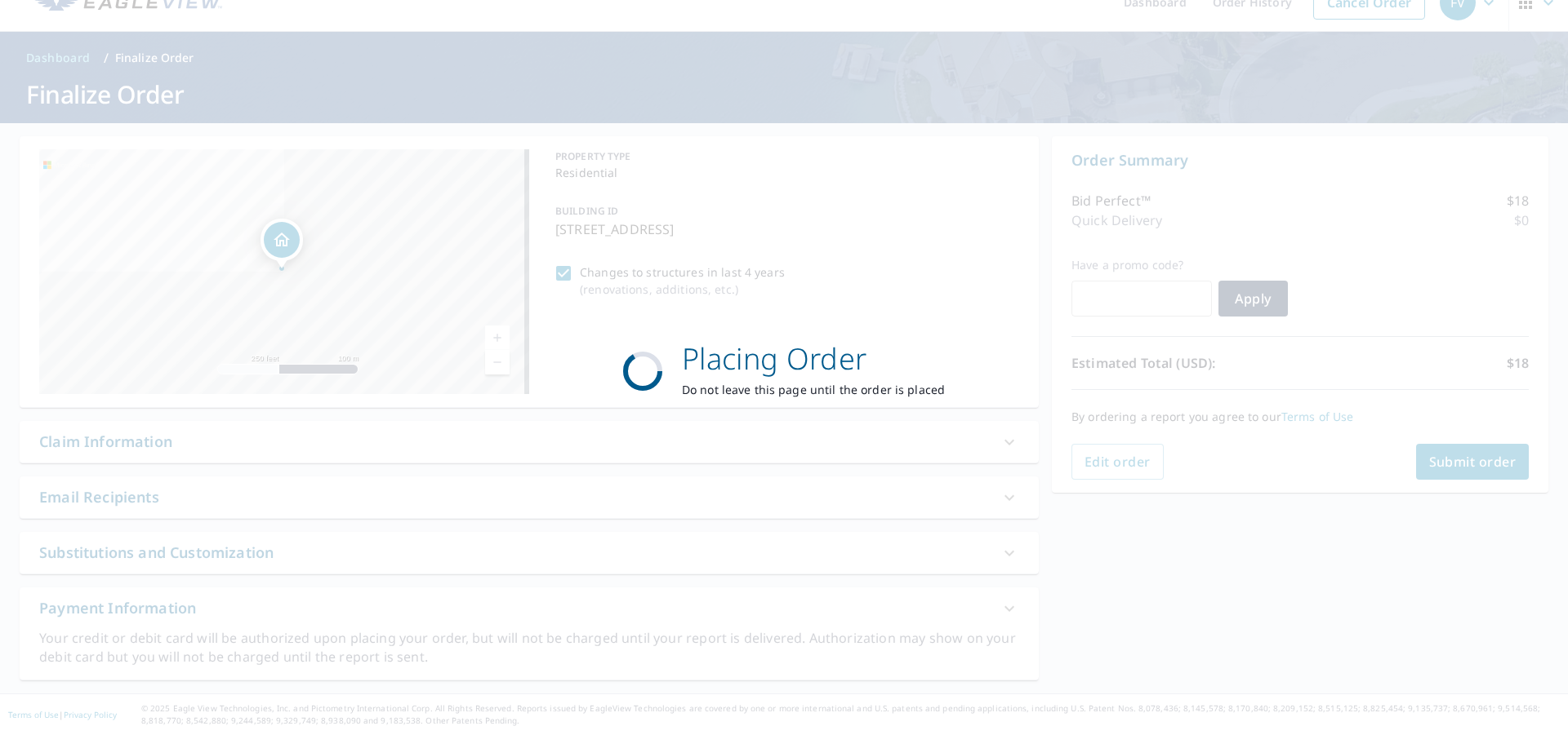
scroll to position [28, 0]
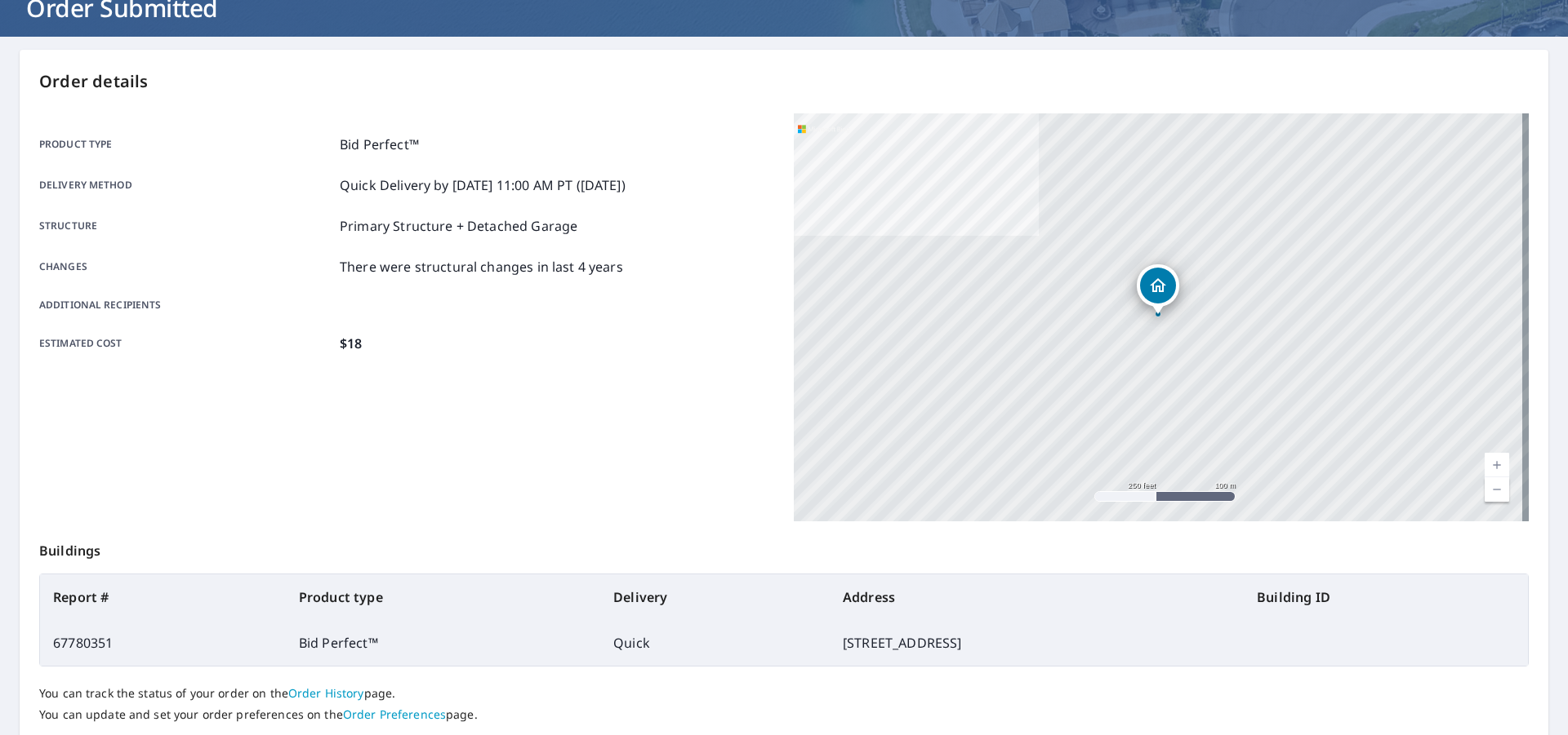
scroll to position [144, 0]
